Goal: Information Seeking & Learning: Get advice/opinions

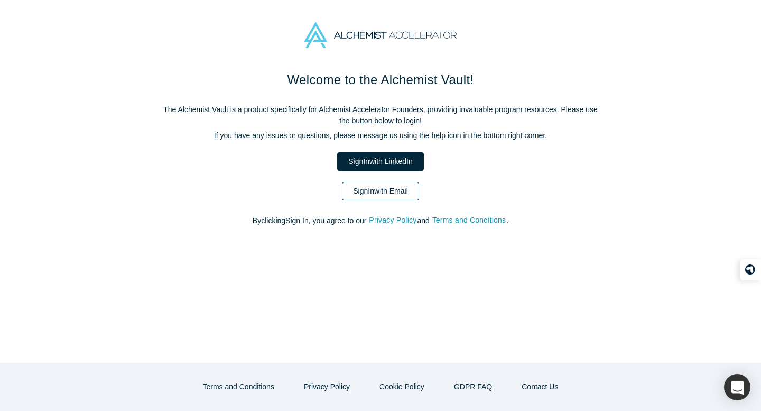
click at [381, 192] on link "Sign In with Email" at bounding box center [380, 191] width 77 height 19
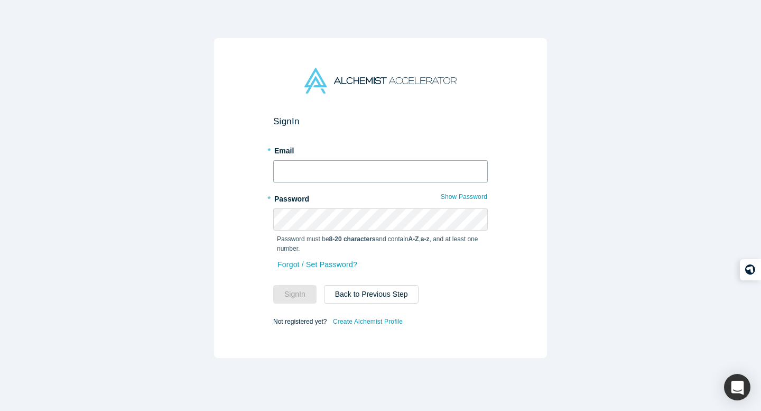
click at [334, 169] on input "text" at bounding box center [380, 171] width 215 height 22
type input "[PERSON_NAME][EMAIL_ADDRESS][DOMAIN_NAME]"
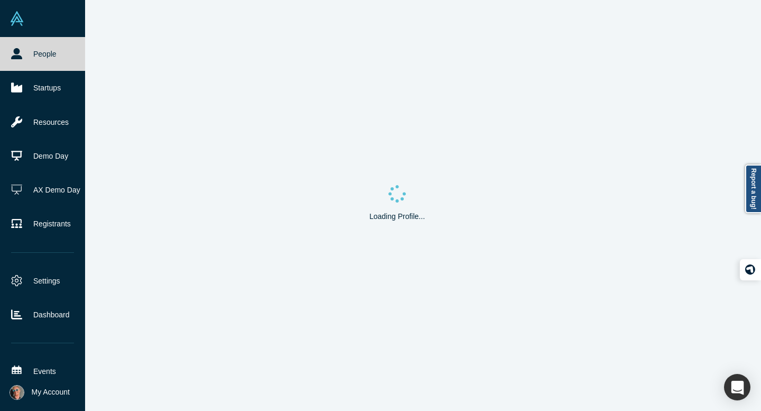
click at [14, 51] on icon at bounding box center [16, 53] width 11 height 11
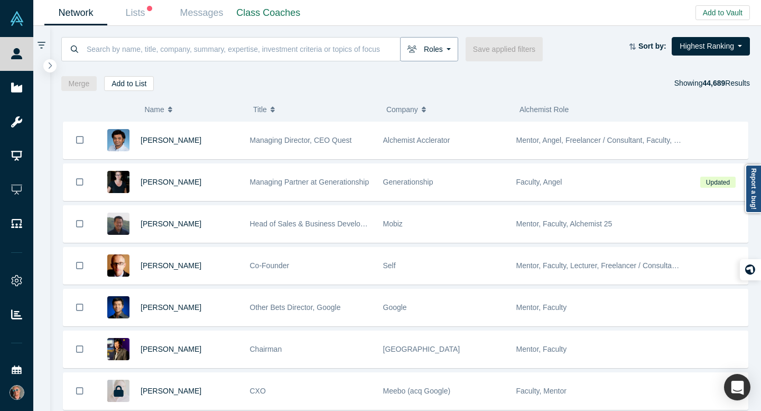
click at [438, 45] on button "Roles" at bounding box center [429, 49] width 58 height 24
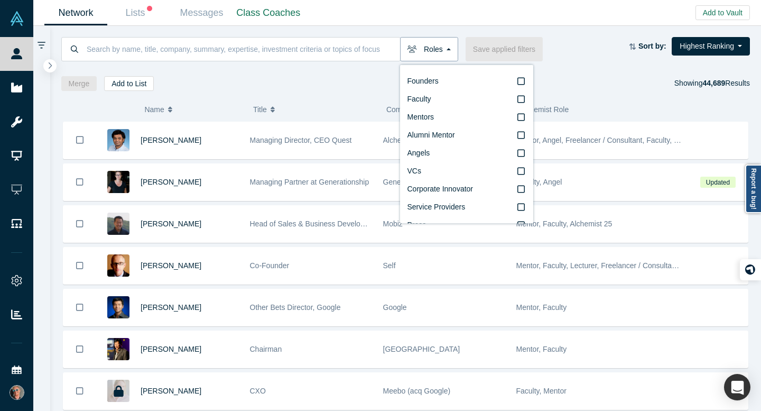
click at [445, 48] on button "Roles" at bounding box center [429, 49] width 58 height 24
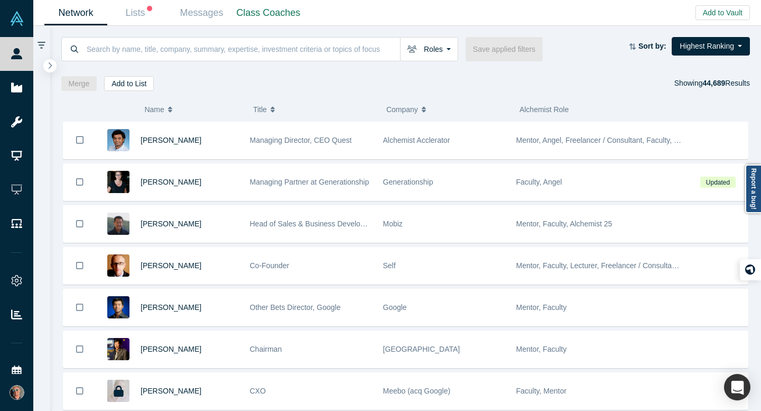
click at [42, 42] on icon at bounding box center [42, 45] width 8 height 7
click at [50, 65] on icon "button" at bounding box center [50, 65] width 5 height 8
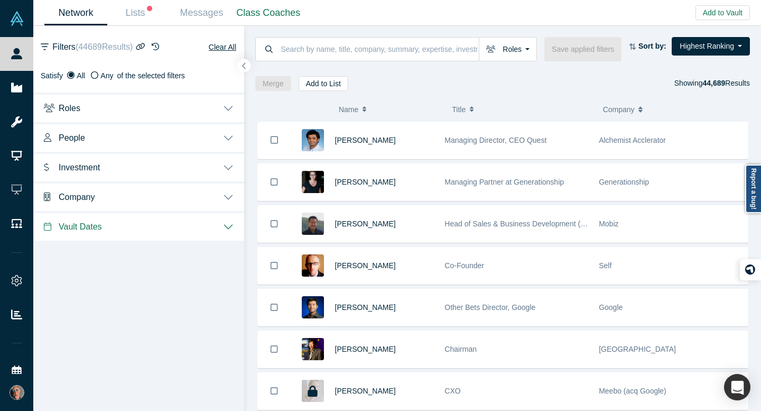
click at [225, 107] on button "Roles" at bounding box center [138, 108] width 211 height 30
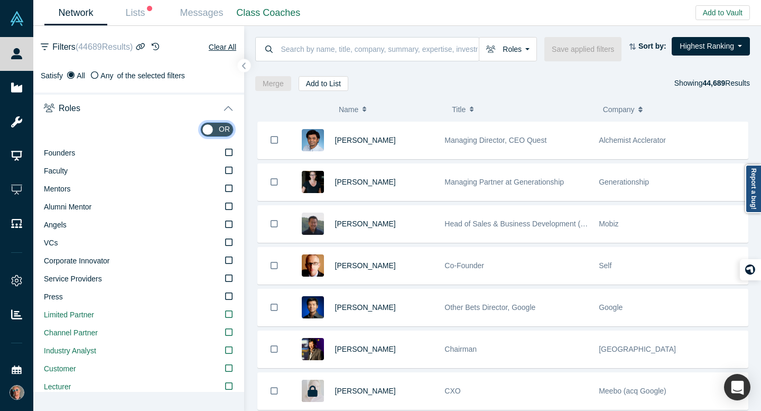
click at [218, 127] on input "checkbox" at bounding box center [216, 129] width 33 height 15
checkbox input "true"
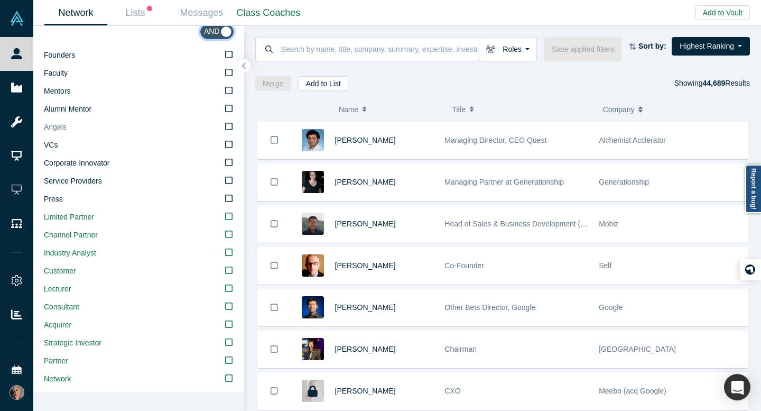
scroll to position [96, 0]
click at [229, 91] on icon at bounding box center [228, 92] width 7 height 8
click at [0, 0] on input "Mentors" at bounding box center [0, 0] width 0 height 0
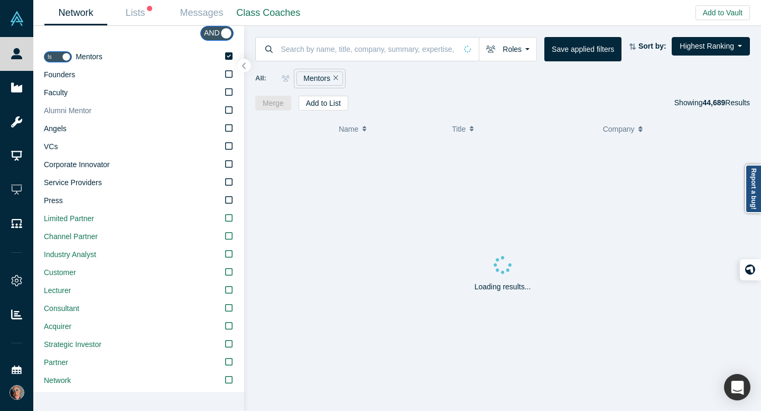
click at [230, 109] on icon at bounding box center [228, 110] width 7 height 8
click at [0, 0] on input "Alumni Mentor" at bounding box center [0, 0] width 0 height 0
click at [229, 129] on icon at bounding box center [228, 128] width 7 height 8
click at [0, 0] on input "Angels" at bounding box center [0, 0] width 0 height 0
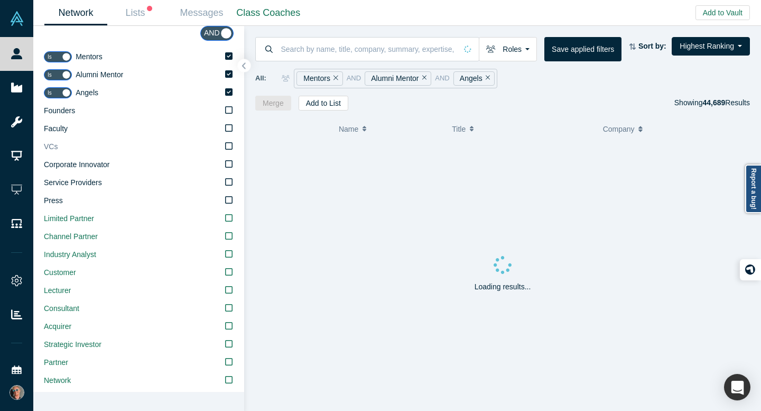
click at [230, 145] on icon at bounding box center [228, 146] width 7 height 8
click at [0, 0] on input "VCs" at bounding box center [0, 0] width 0 height 0
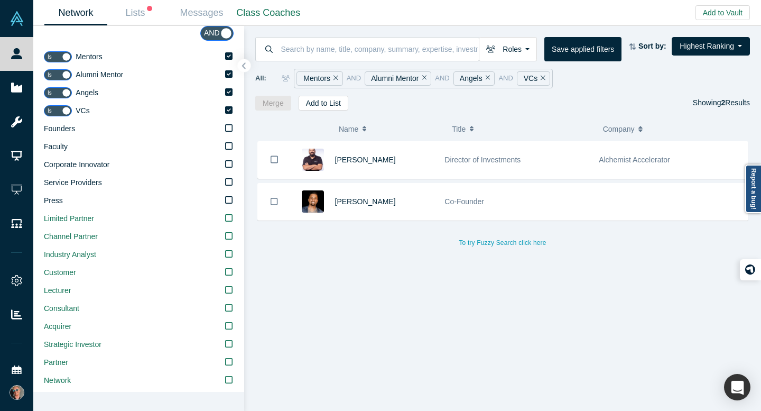
click at [230, 145] on icon at bounding box center [228, 146] width 7 height 8
click at [0, 0] on input "Faculty" at bounding box center [0, 0] width 0 height 0
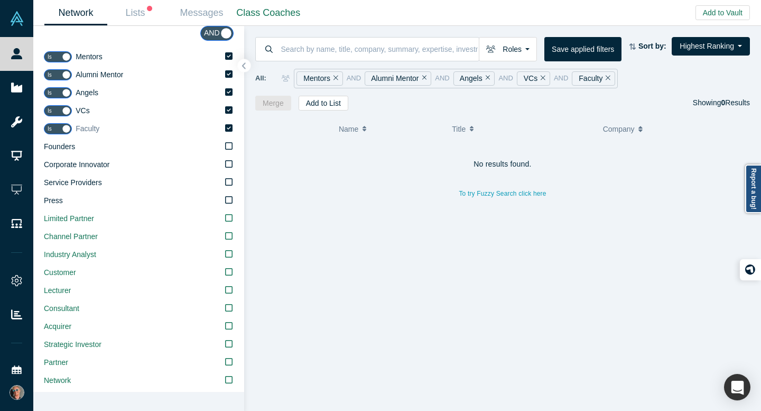
click at [228, 129] on icon at bounding box center [228, 127] width 7 height 7
click at [0, 0] on input "Faculty" at bounding box center [0, 0] width 0 height 0
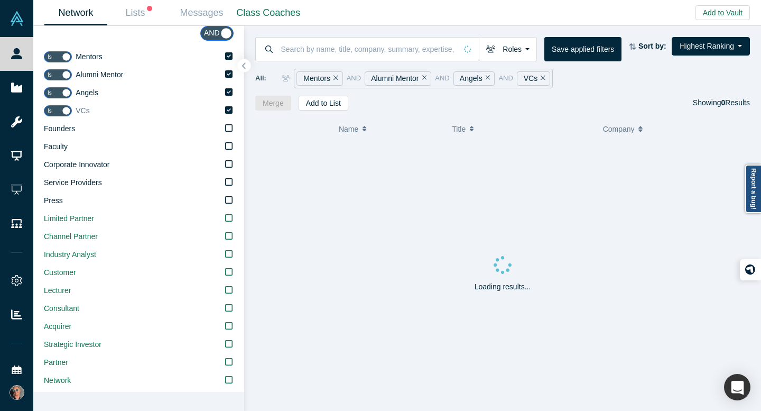
click at [230, 102] on label "VCs" at bounding box center [155, 111] width 158 height 18
click at [0, 0] on input "VCs" at bounding box center [0, 0] width 0 height 0
click at [232, 72] on icon at bounding box center [228, 73] width 7 height 7
click at [0, 0] on input "Alumni Mentor" at bounding box center [0, 0] width 0 height 0
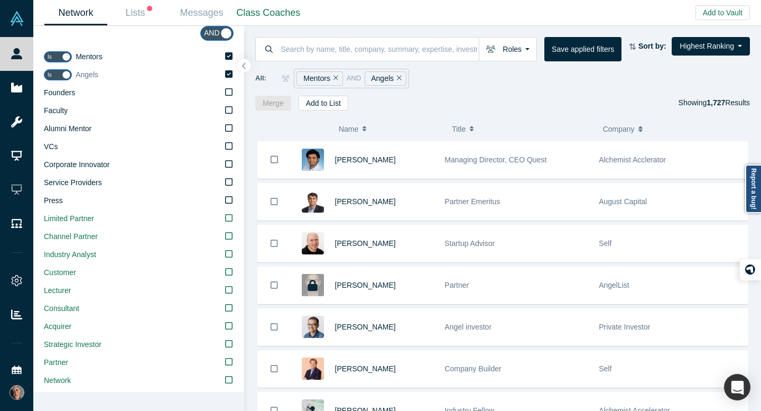
click at [230, 74] on icon at bounding box center [228, 73] width 7 height 7
click at [0, 0] on input "Angels" at bounding box center [0, 0] width 0 height 0
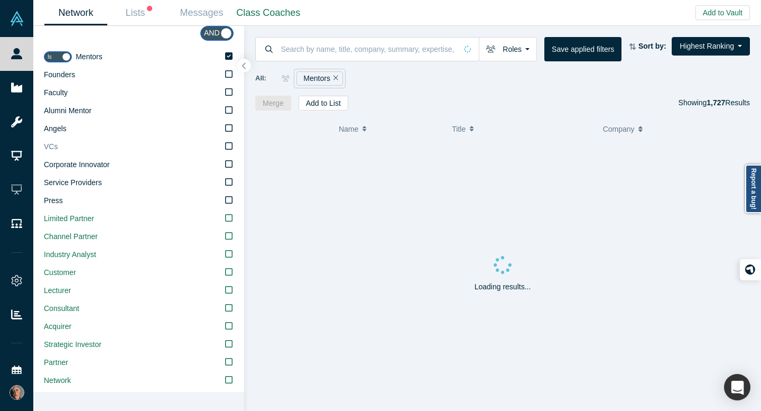
click at [228, 142] on icon at bounding box center [228, 145] width 7 height 7
click at [0, 0] on input "VCs" at bounding box center [0, 0] width 0 height 0
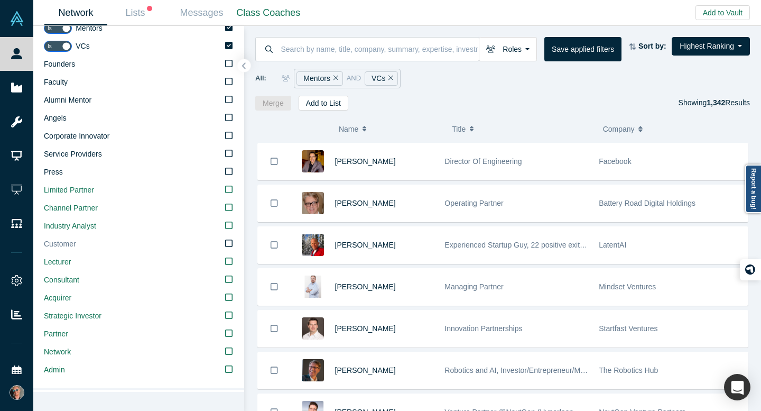
scroll to position [42, 0]
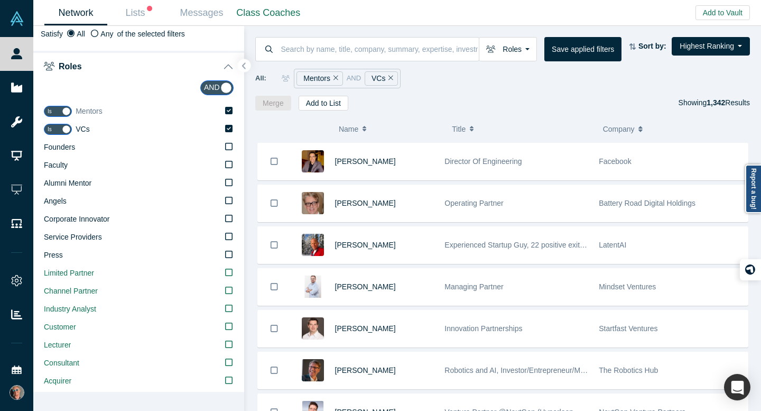
click at [228, 110] on icon at bounding box center [228, 110] width 7 height 8
click at [0, 0] on input "Mentors" at bounding box center [0, 0] width 0 height 0
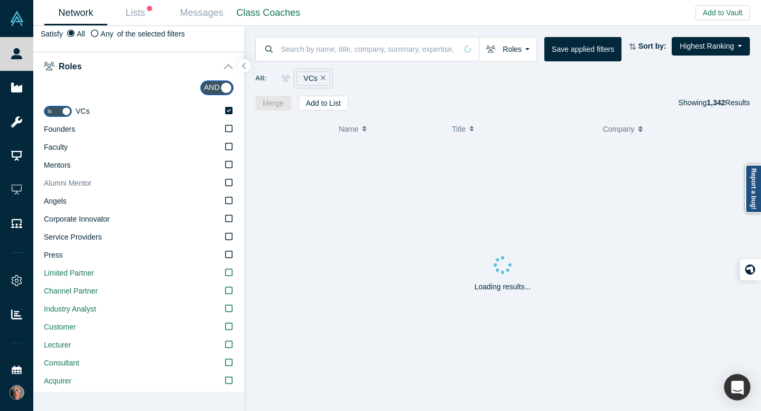
click at [228, 181] on icon at bounding box center [228, 182] width 7 height 8
click at [0, 0] on input "Alumni Mentor" at bounding box center [0, 0] width 0 height 0
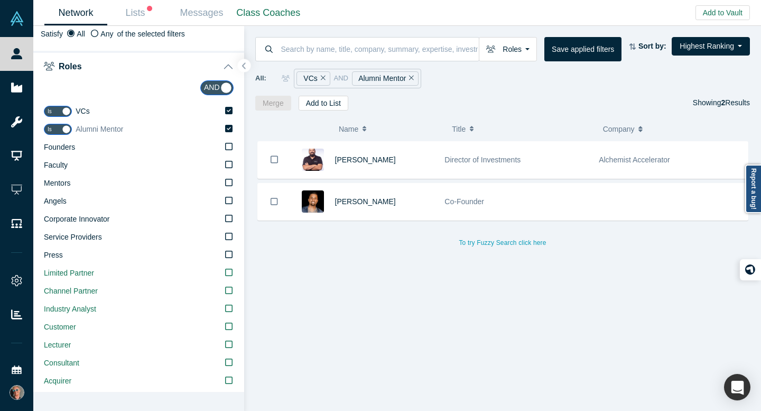
click at [231, 125] on icon at bounding box center [228, 128] width 7 height 7
click at [0, 0] on input "Alumni Mentor" at bounding box center [0, 0] width 0 height 0
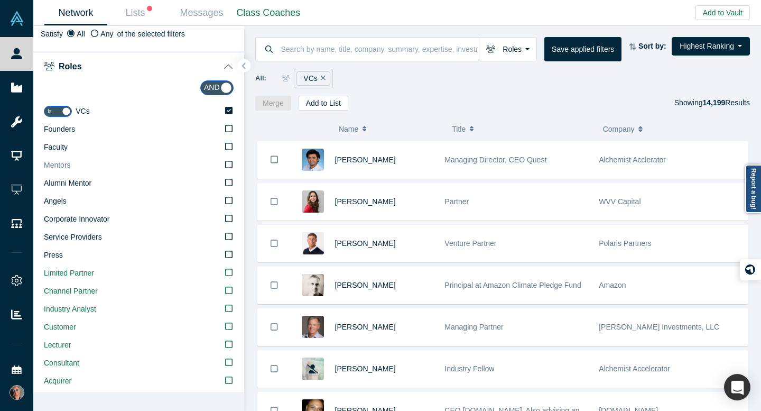
click at [231, 165] on icon at bounding box center [228, 164] width 7 height 8
click at [0, 0] on input "Mentors" at bounding box center [0, 0] width 0 height 0
